Goal: Navigation & Orientation: Find specific page/section

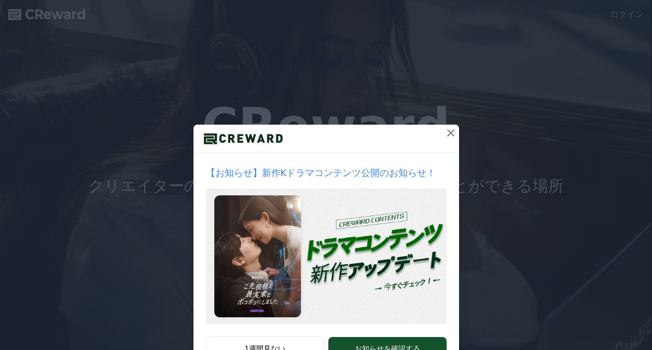
click at [278, 336] on button "1週間見ない" at bounding box center [265, 348] width 119 height 24
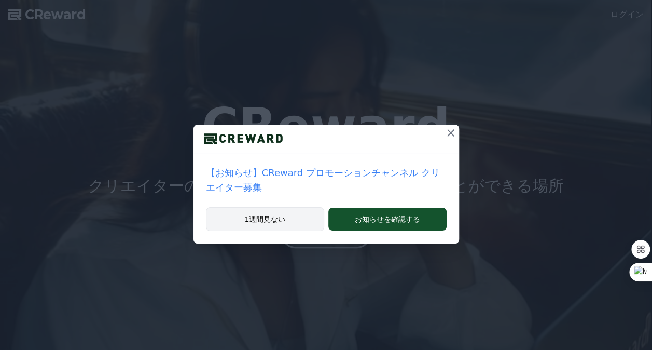
click at [276, 207] on button "1週間見ない" at bounding box center [265, 219] width 119 height 24
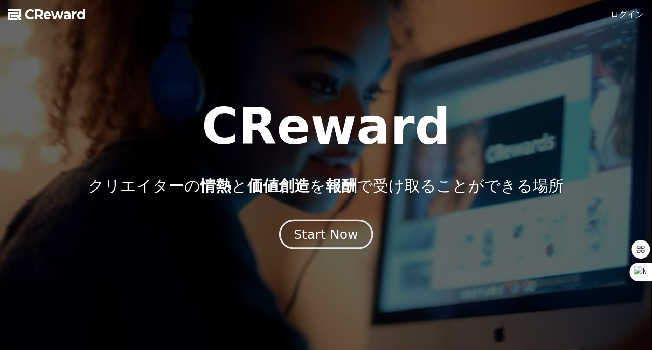
click at [308, 238] on div "Start Now" at bounding box center [326, 234] width 64 height 18
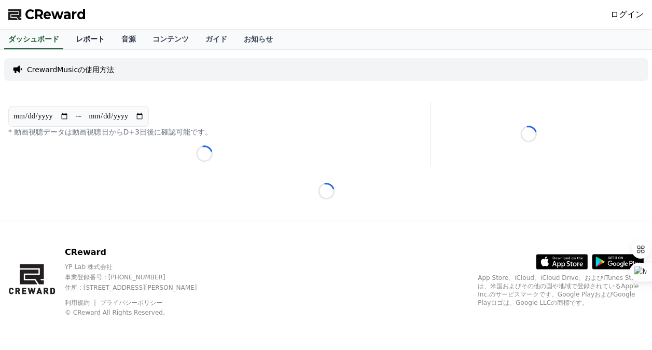
click at [73, 43] on link "レポート" at bounding box center [90, 40] width 46 height 20
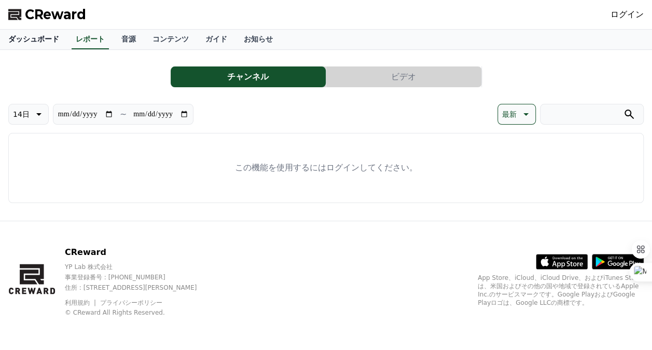
click at [18, 34] on link "ダッシュボード" at bounding box center [33, 40] width 67 height 20
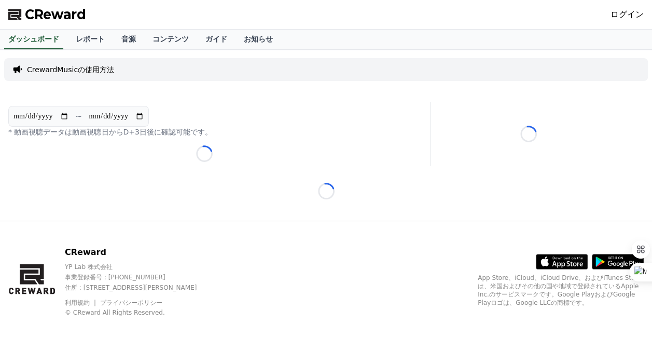
click at [93, 70] on p "CrewardMusicの使用方法" at bounding box center [70, 69] width 87 height 10
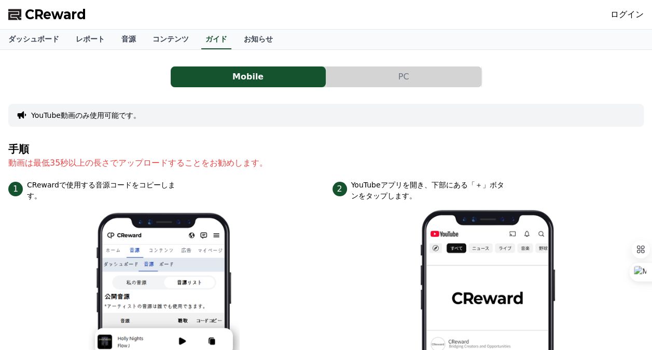
click at [386, 71] on button "PC" at bounding box center [403, 76] width 155 height 21
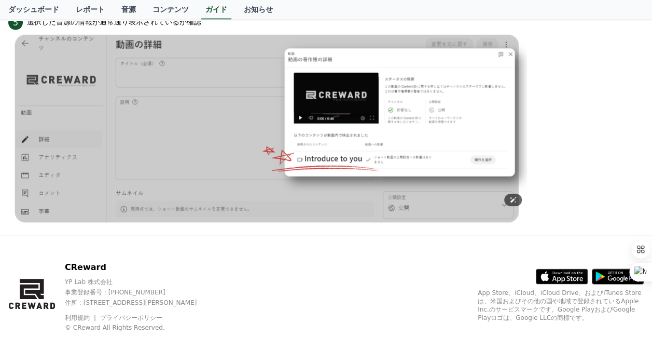
scroll to position [1058, 0]
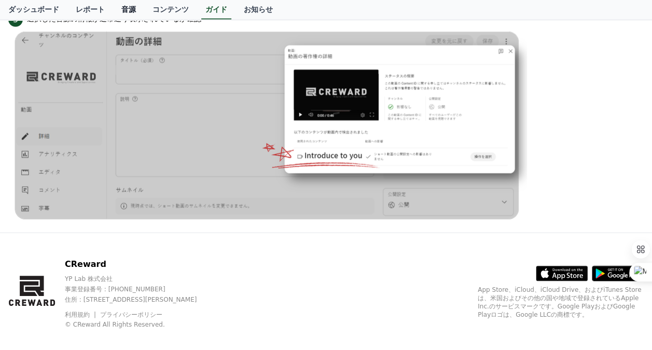
click at [113, 13] on link "音源" at bounding box center [128, 10] width 31 height 20
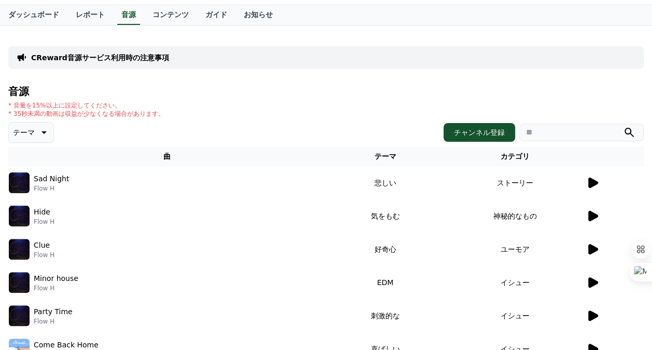
scroll to position [24, 0]
click at [482, 134] on button "チャンネル登録" at bounding box center [480, 132] width 72 height 19
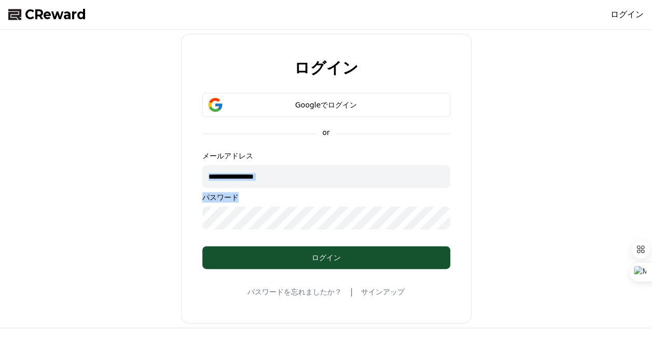
click at [315, 186] on div "メールアドレス パスワード" at bounding box center [326, 189] width 248 height 79
click at [315, 186] on input "text" at bounding box center [326, 176] width 248 height 23
type input "**********"
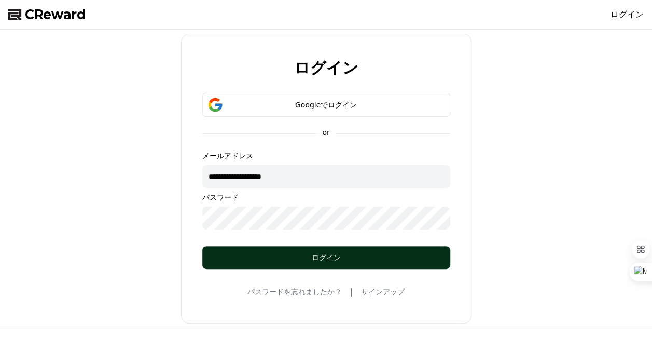
click at [294, 255] on div "ログイン" at bounding box center [326, 257] width 206 height 10
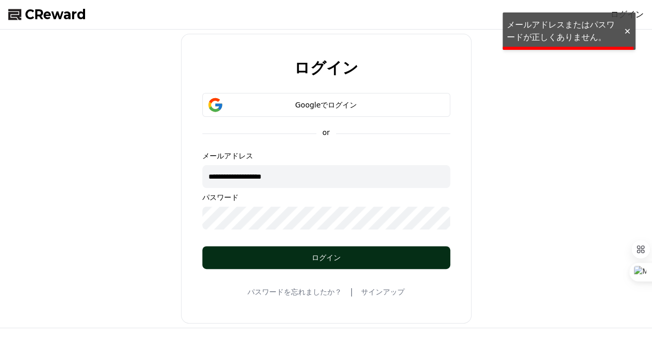
click at [271, 263] on button "ログイン" at bounding box center [326, 257] width 248 height 23
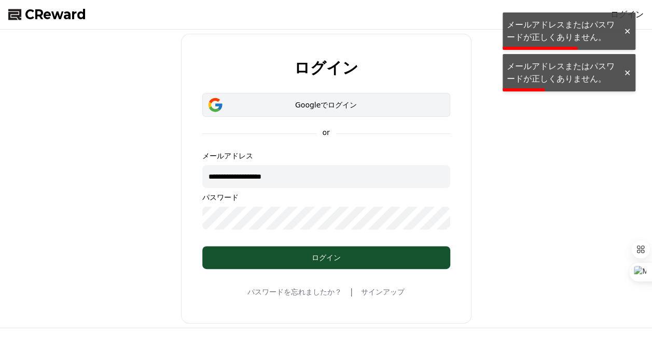
click at [298, 103] on div "Googleでログイン" at bounding box center [326, 105] width 218 height 10
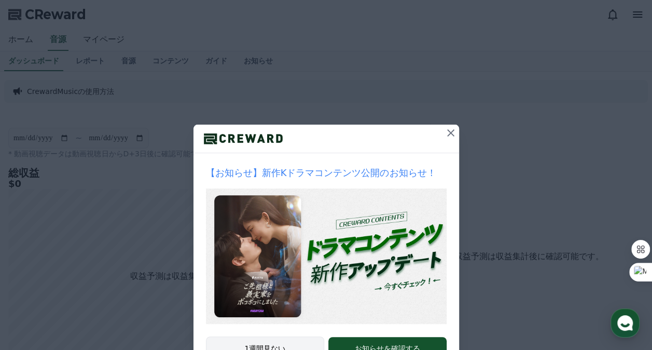
click at [270, 348] on button "1週間見ない" at bounding box center [265, 348] width 119 height 24
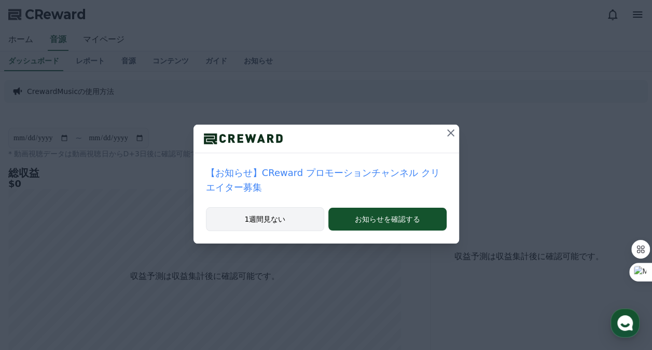
click at [286, 207] on button "1週間見ない" at bounding box center [265, 219] width 119 height 24
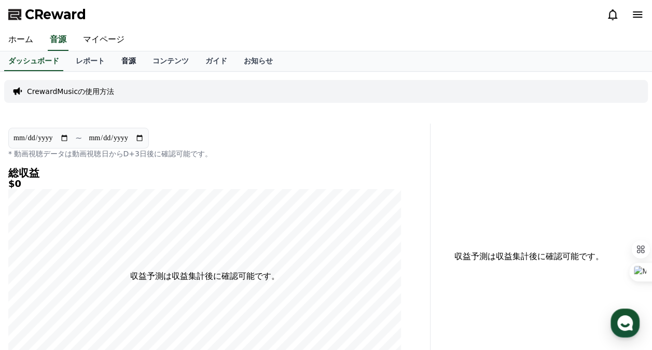
click at [113, 63] on link "音源" at bounding box center [128, 61] width 31 height 20
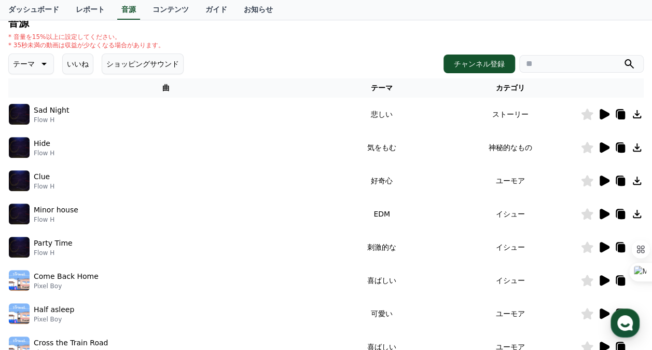
scroll to position [117, 0]
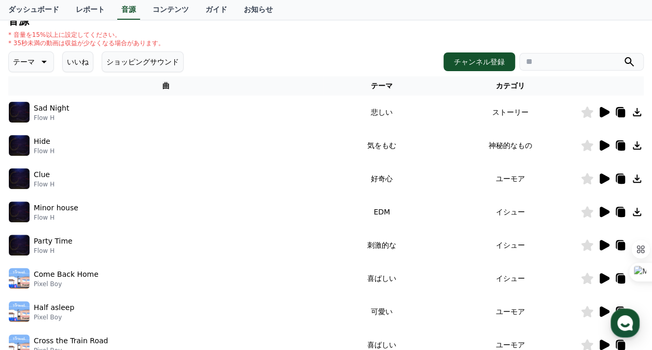
click at [62, 60] on button "いいね" at bounding box center [77, 61] width 31 height 21
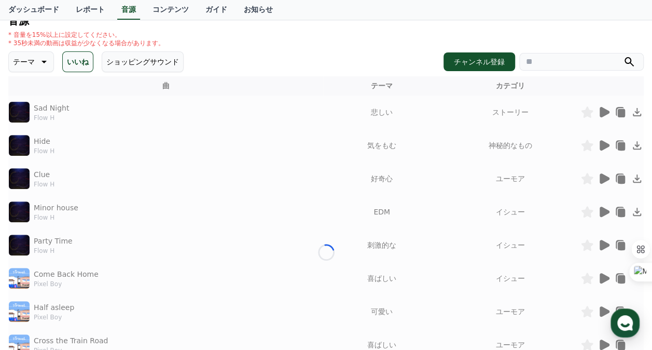
scroll to position [32, 0]
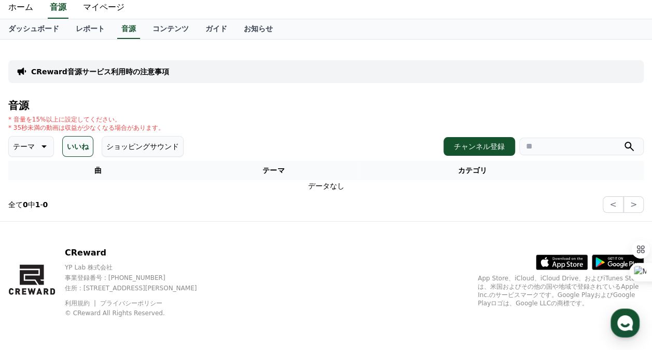
click at [30, 148] on button "テーマ" at bounding box center [31, 146] width 46 height 21
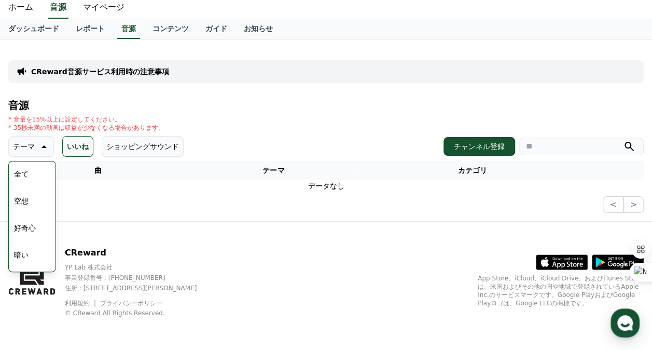
click at [25, 177] on button "全て" at bounding box center [21, 173] width 23 height 23
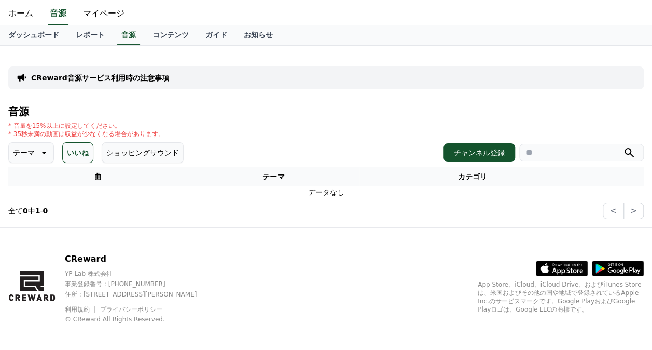
scroll to position [26, 0]
click at [64, 152] on button "いいね" at bounding box center [77, 152] width 31 height 21
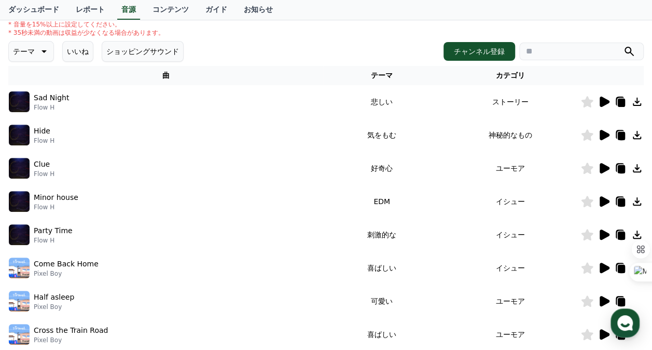
scroll to position [130, 0]
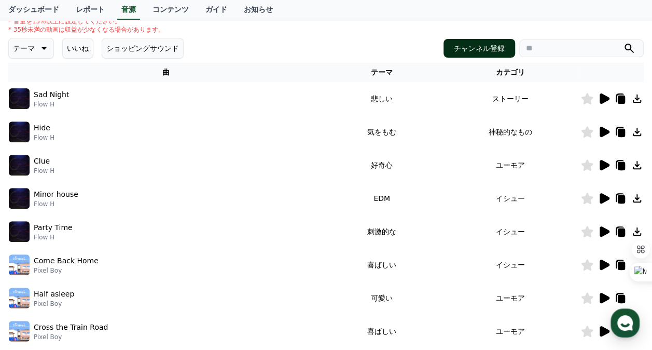
click at [484, 48] on button "チャンネル登録" at bounding box center [480, 48] width 72 height 19
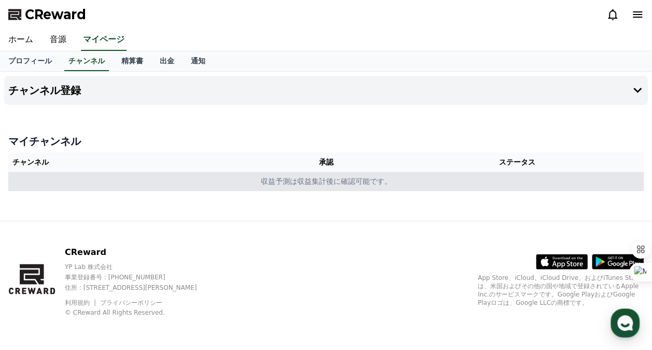
click at [249, 188] on td "収益予測は収益集計後に確認可能です。" at bounding box center [326, 181] width 636 height 19
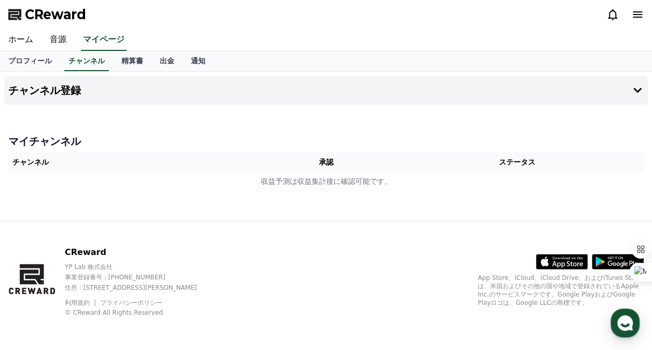
click at [192, 167] on th "チャンネル" at bounding box center [134, 162] width 253 height 19
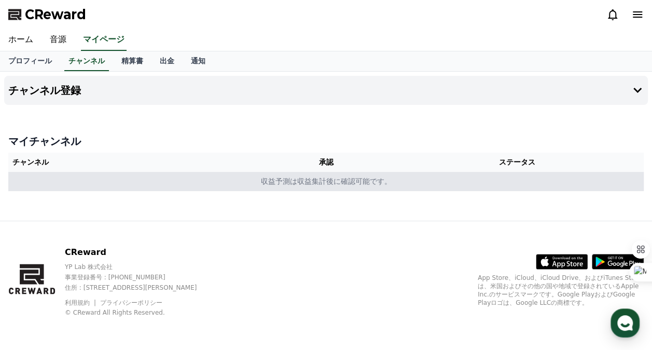
click at [288, 182] on td "収益予測は収益集計後に確認可能です。" at bounding box center [326, 181] width 636 height 19
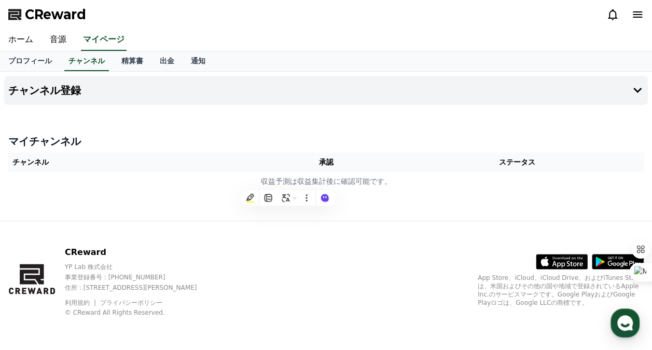
click at [319, 171] on th "承認" at bounding box center [325, 162] width 129 height 19
click at [341, 161] on th "承認" at bounding box center [325, 162] width 129 height 19
click at [151, 57] on link "出金" at bounding box center [166, 61] width 31 height 20
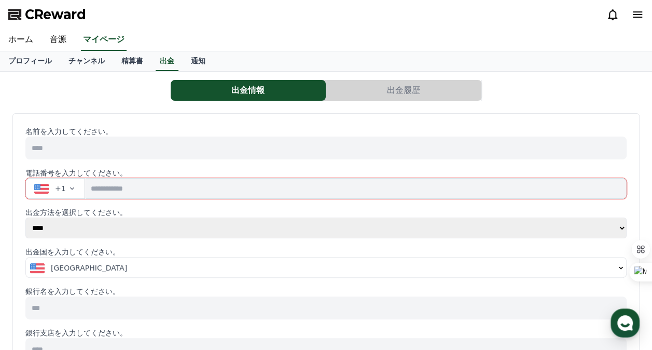
click at [391, 96] on button "出金履歴" at bounding box center [403, 90] width 155 height 21
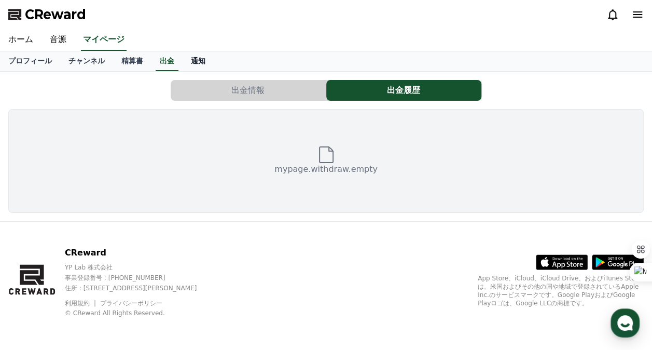
click at [183, 59] on link "通知" at bounding box center [198, 61] width 31 height 20
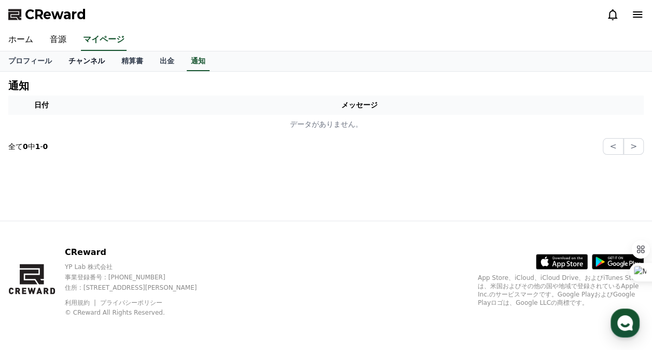
click at [90, 59] on link "チャンネル" at bounding box center [86, 61] width 53 height 20
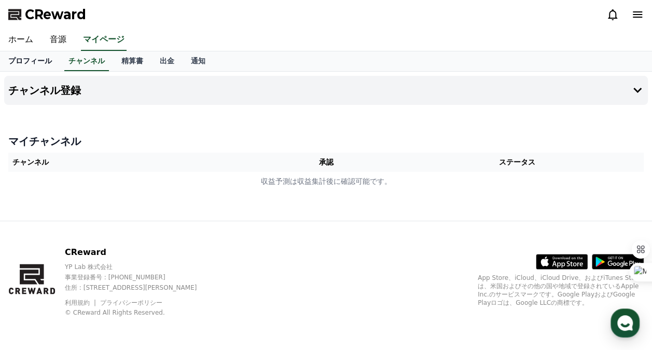
click at [34, 65] on link "プロフィール" at bounding box center [30, 61] width 60 height 20
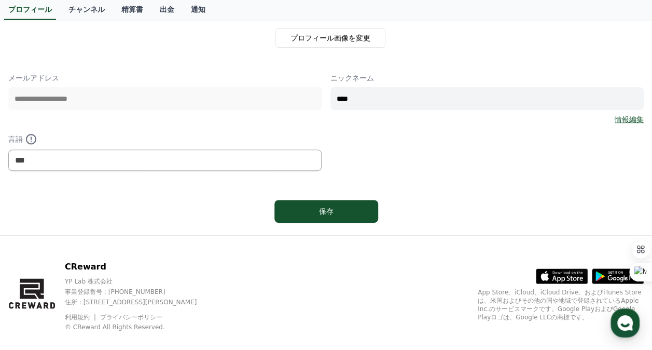
scroll to position [123, 0]
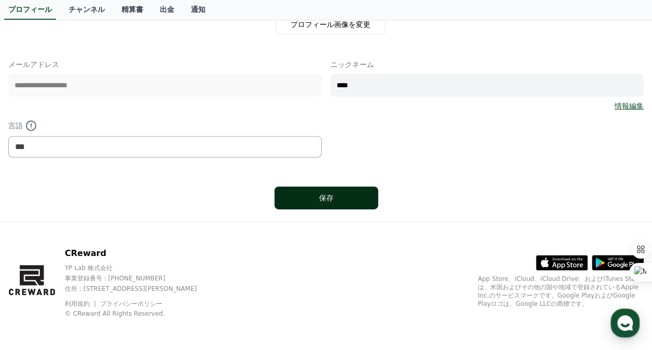
click at [318, 196] on div "保存" at bounding box center [326, 197] width 62 height 10
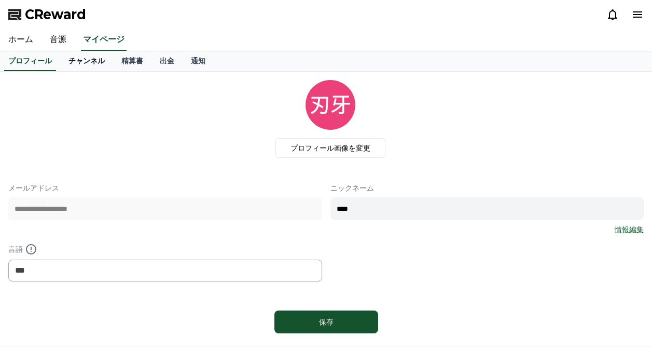
click at [76, 51] on link "チャンネル" at bounding box center [86, 61] width 53 height 20
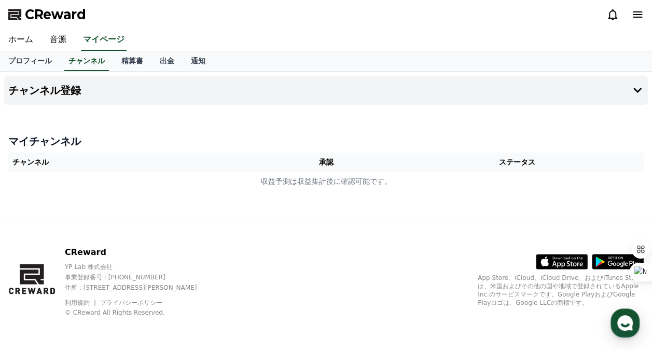
click at [49, 29] on div "CReward" at bounding box center [326, 14] width 652 height 29
click at [50, 34] on link "音源" at bounding box center [58, 40] width 33 height 22
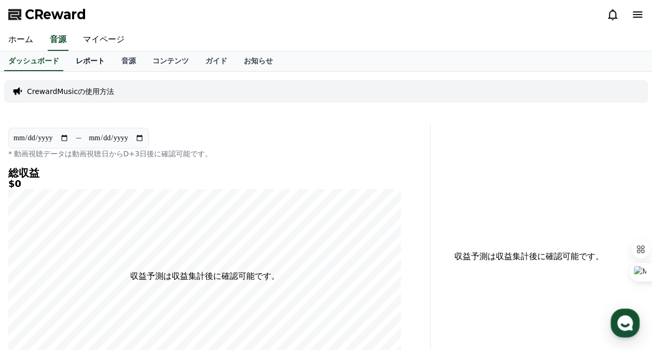
click at [79, 61] on link "レポート" at bounding box center [90, 61] width 46 height 20
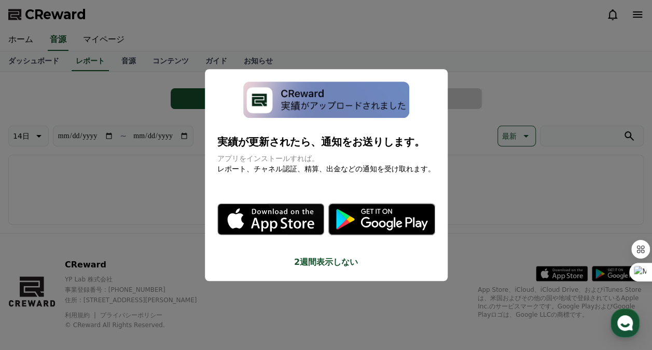
click at [320, 263] on button "2週間表示しない" at bounding box center [326, 262] width 218 height 12
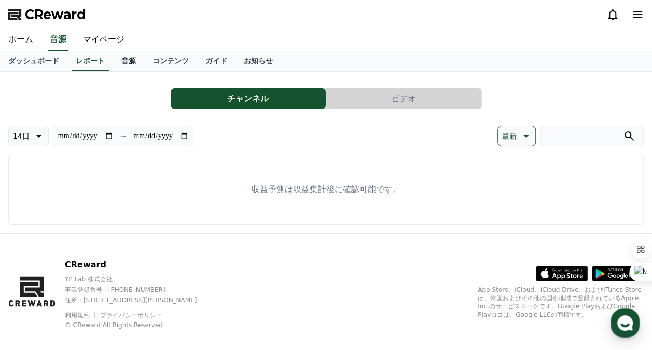
click at [113, 52] on link "音源" at bounding box center [128, 61] width 31 height 20
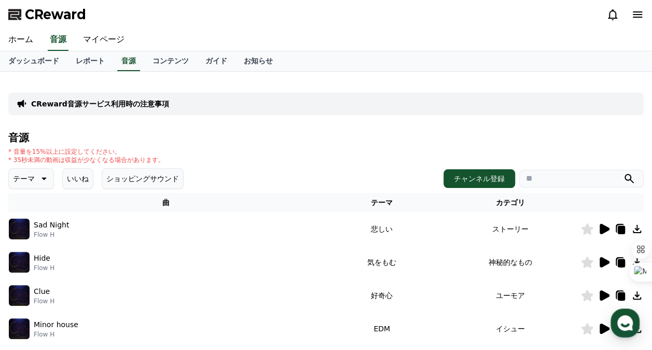
click at [609, 229] on icon at bounding box center [605, 229] width 10 height 10
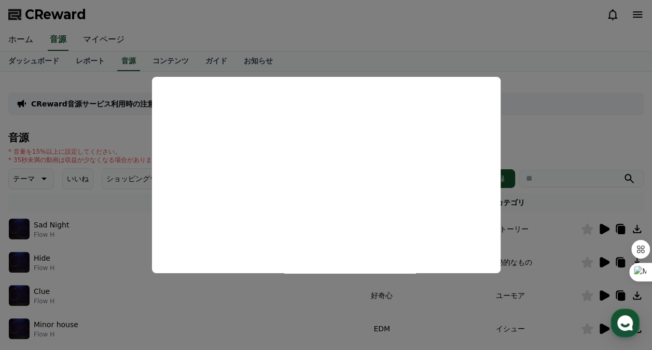
click at [555, 92] on button "close modal" at bounding box center [326, 175] width 652 height 350
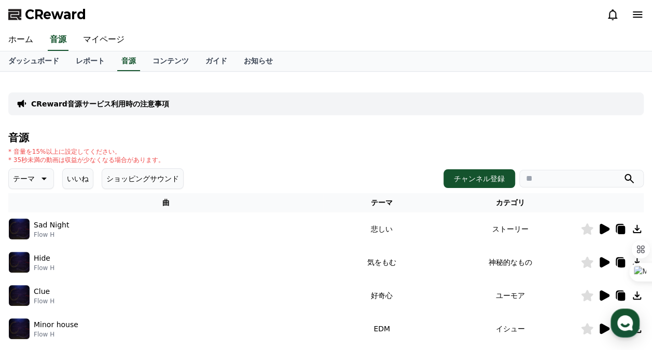
click at [142, 175] on button "ショッピングサウンド" at bounding box center [143, 178] width 82 height 21
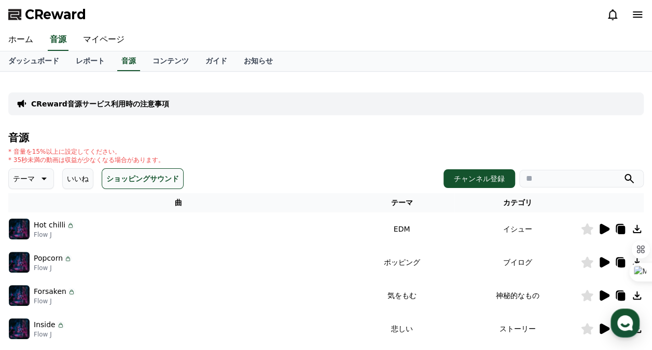
click at [24, 180] on p "テーマ" at bounding box center [24, 178] width 22 height 15
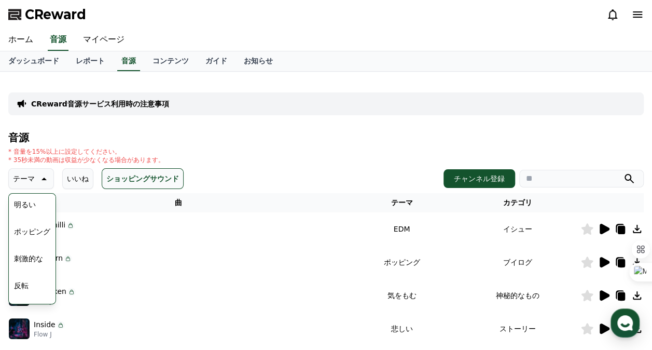
scroll to position [97, 0]
click at [29, 222] on button "明るい" at bounding box center [25, 216] width 30 height 23
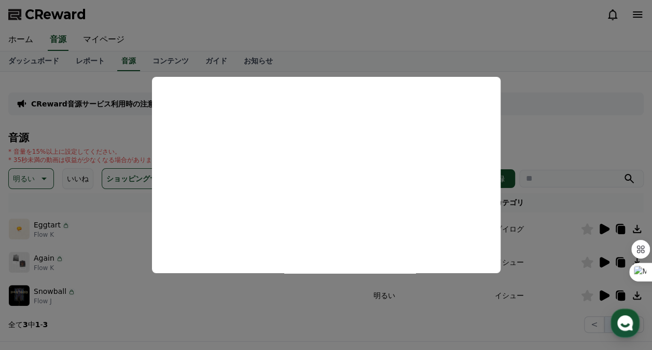
click at [461, 22] on button "close modal" at bounding box center [326, 175] width 652 height 350
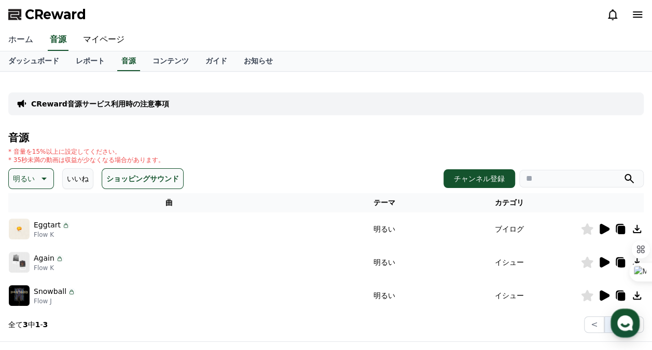
click at [24, 39] on link "ホーム" at bounding box center [21, 40] width 42 height 22
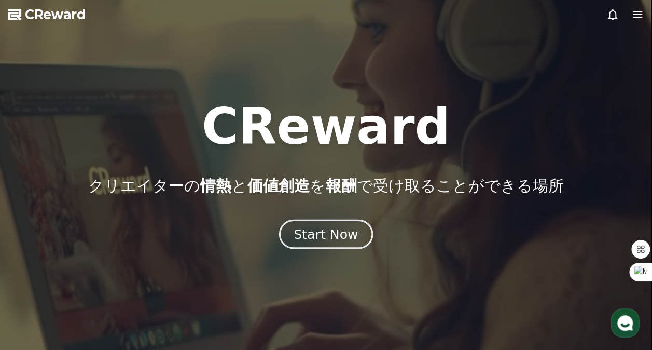
click at [316, 240] on div "Start Now" at bounding box center [326, 234] width 64 height 18
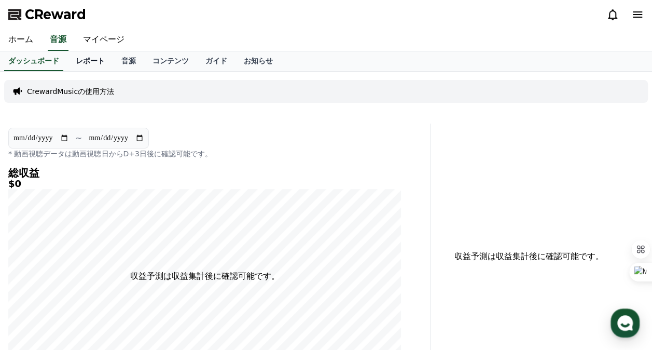
click at [70, 61] on link "レポート" at bounding box center [90, 61] width 46 height 20
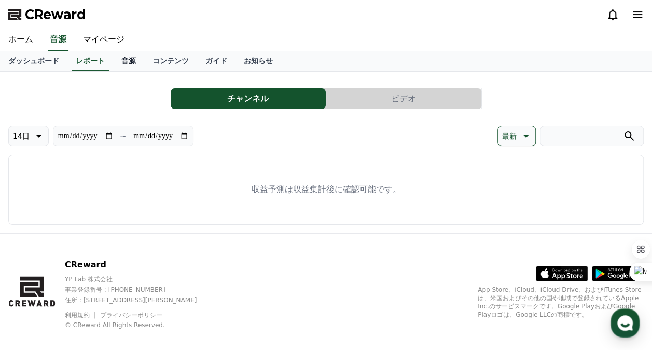
click at [113, 63] on link "音源" at bounding box center [128, 61] width 31 height 20
